Goal: Information Seeking & Learning: Understand process/instructions

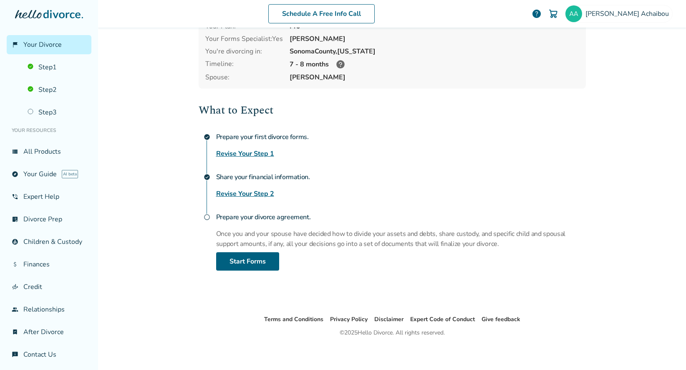
scroll to position [51, 0]
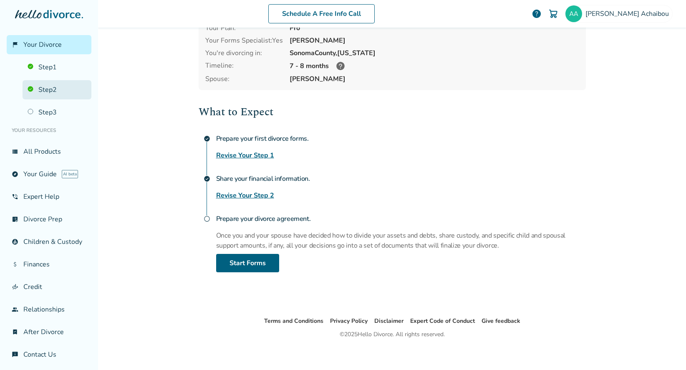
click at [46, 88] on link "Step 2" at bounding box center [57, 89] width 69 height 19
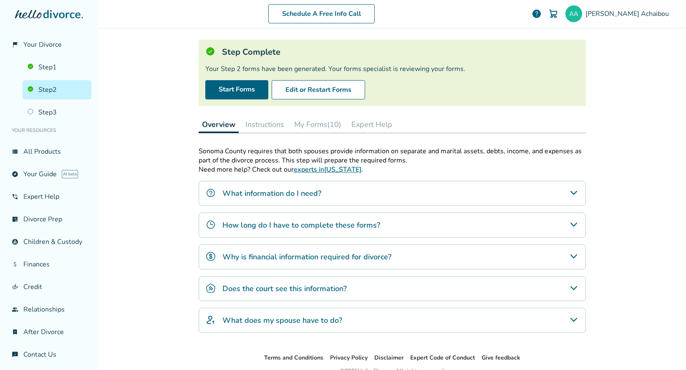
click at [237, 318] on h4 "What does my spouse have to do?" at bounding box center [282, 320] width 120 height 11
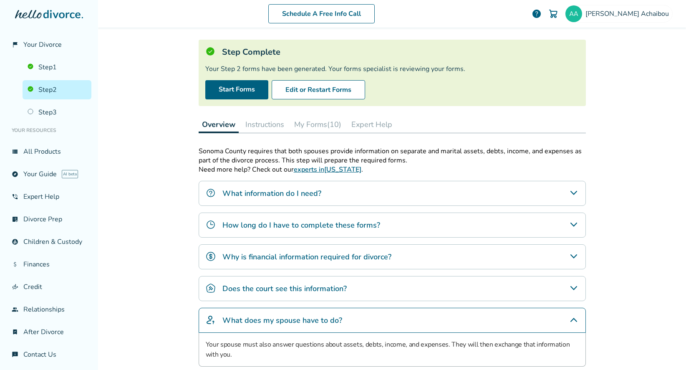
scroll to position [111, 0]
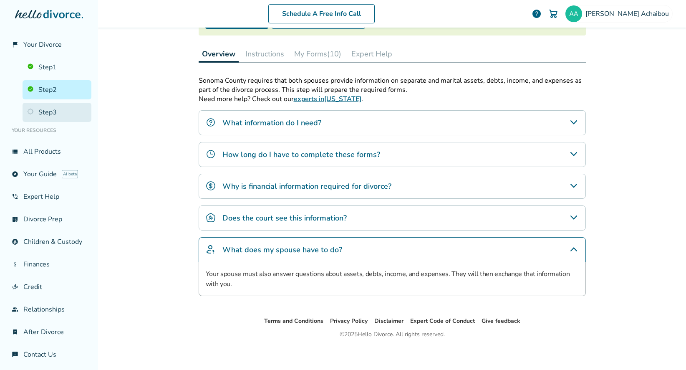
click at [42, 108] on link "Step 3" at bounding box center [57, 112] width 69 height 19
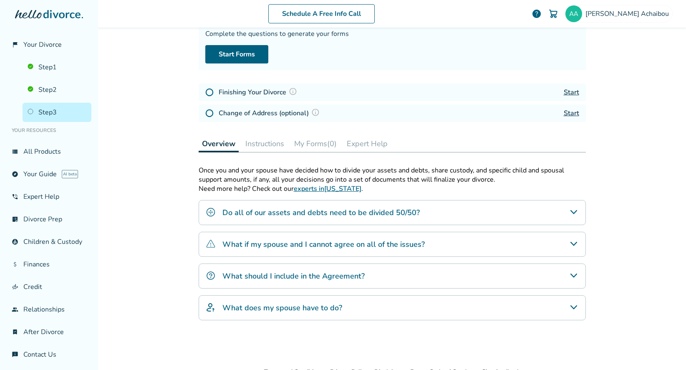
scroll to position [93, 0]
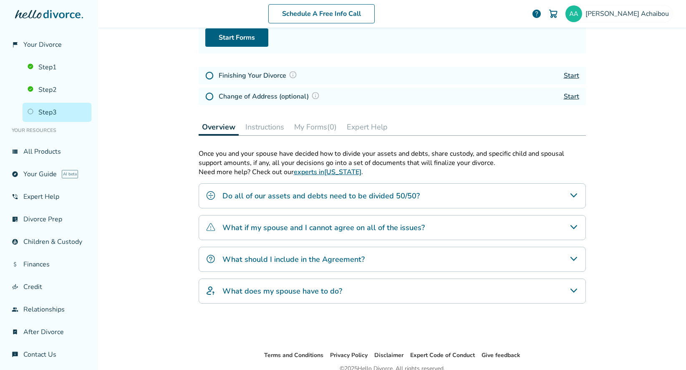
click at [262, 292] on h4 "What does my spouse have to do?" at bounding box center [282, 291] width 120 height 11
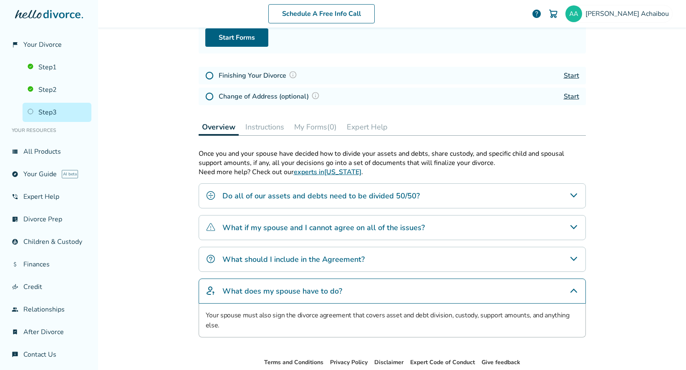
click at [265, 257] on h4 "What should I include in the Agreement?" at bounding box center [293, 259] width 142 height 11
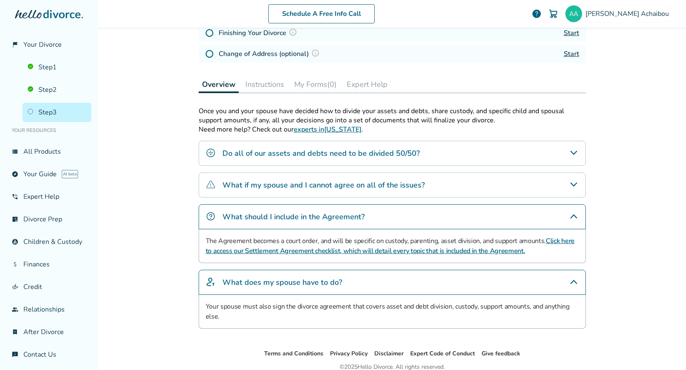
scroll to position [117, 0]
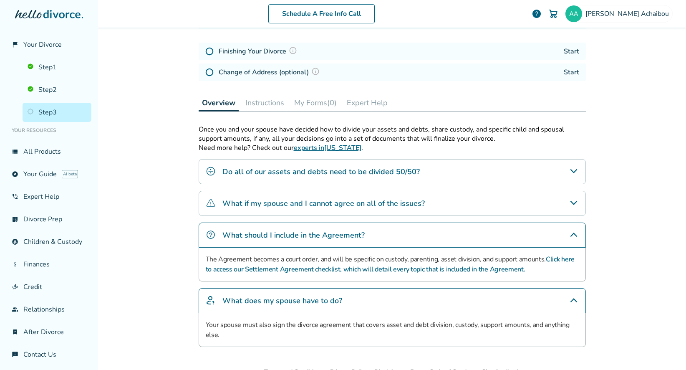
click at [268, 200] on h4 "What if my spouse and I cannot agree on all of the issues?" at bounding box center [323, 203] width 202 height 11
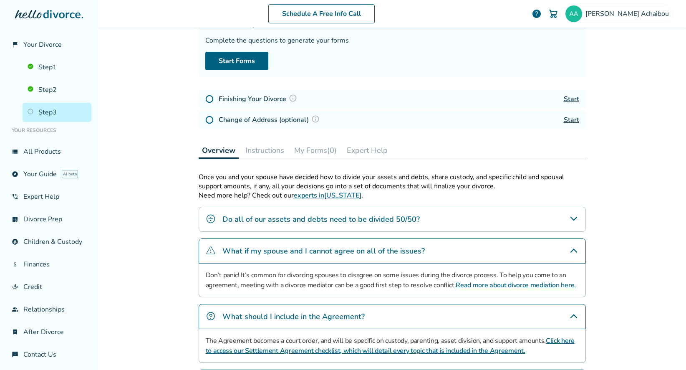
scroll to position [0, 0]
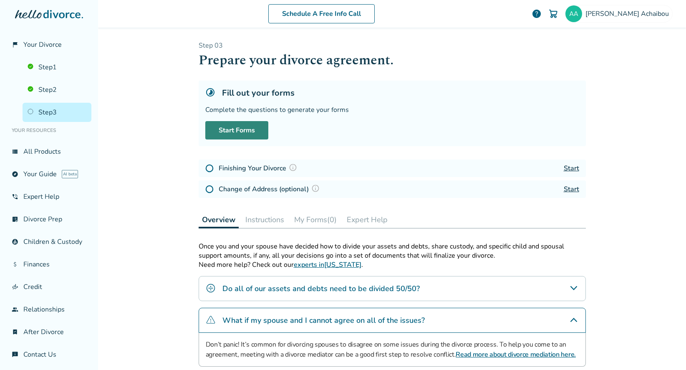
click at [251, 129] on link "Start Forms" at bounding box center [236, 130] width 63 height 18
